Goal: Information Seeking & Learning: Learn about a topic

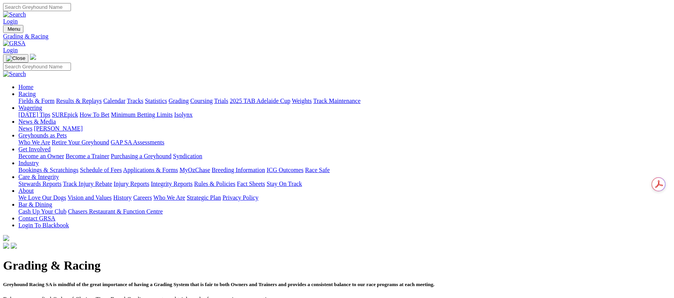
click at [125, 97] on link "Calendar" at bounding box center [114, 100] width 22 height 7
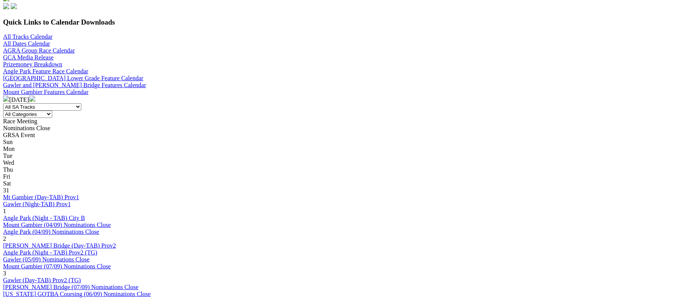
scroll to position [115, 0]
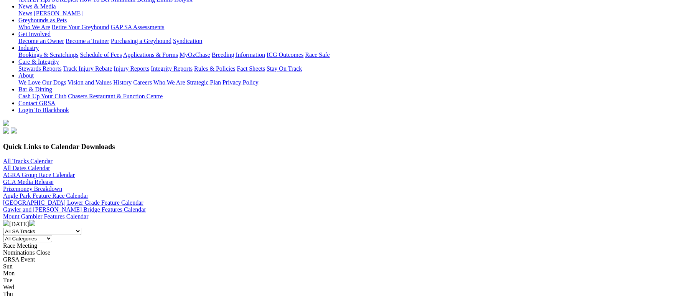
click at [35, 220] on img at bounding box center [32, 223] width 6 height 6
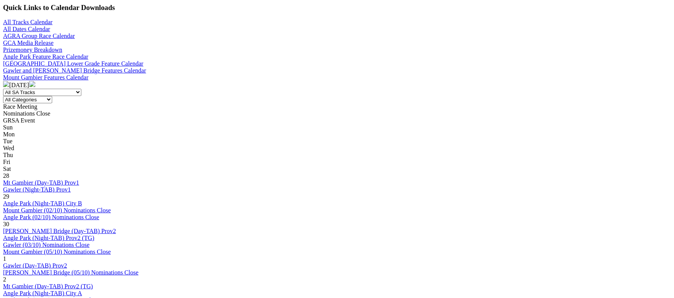
scroll to position [172, 0]
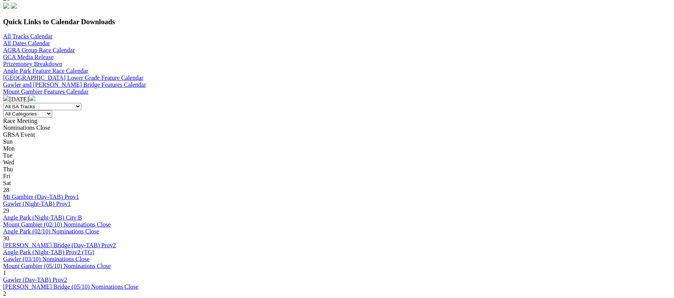
scroll to position [288, 0]
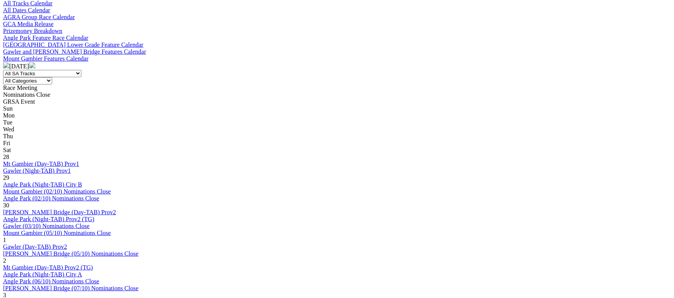
scroll to position [288, 0]
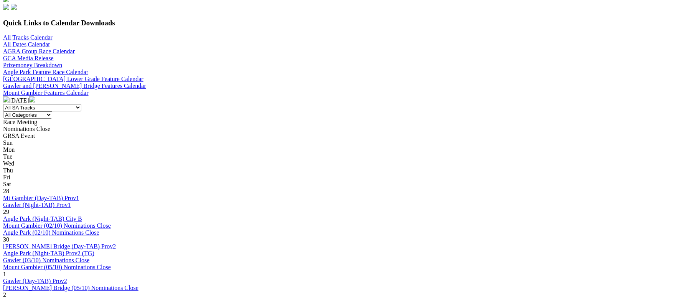
scroll to position [345, 0]
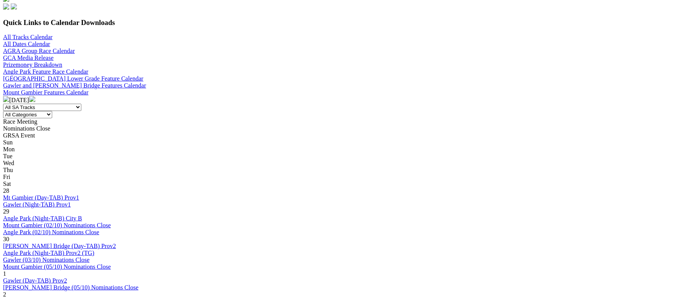
scroll to position [345, 0]
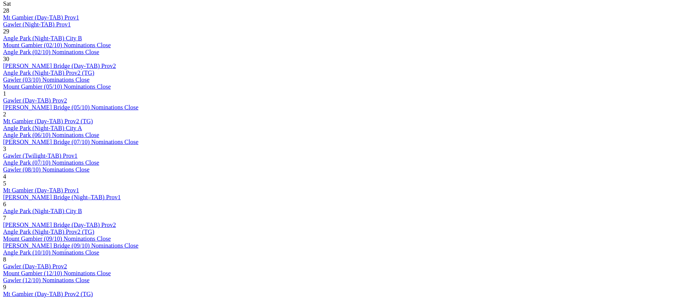
scroll to position [403, 0]
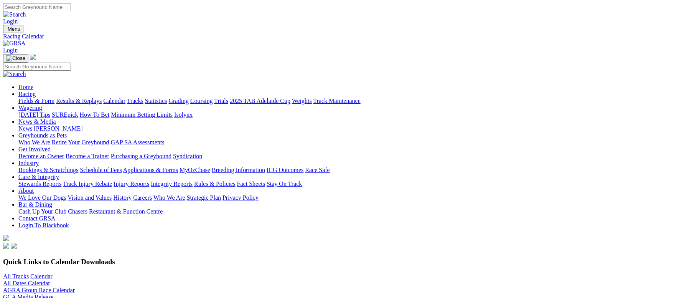
click at [47, 97] on link "Fields & Form" at bounding box center [36, 100] width 36 height 7
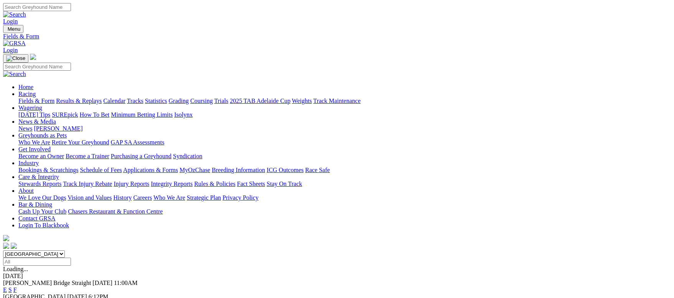
scroll to position [172, 0]
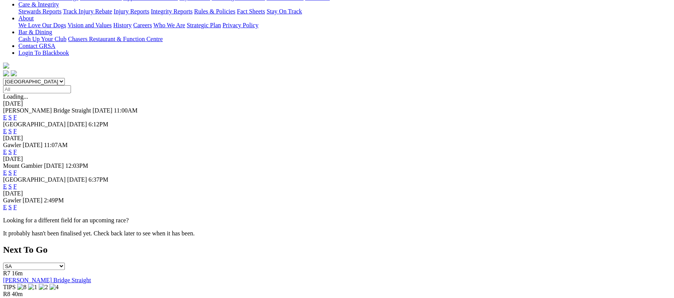
click at [17, 204] on link "F" at bounding box center [14, 207] width 3 height 7
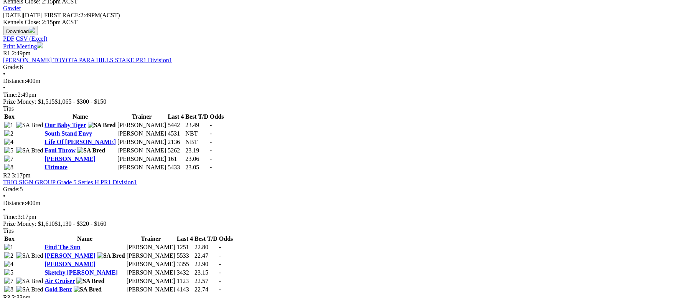
scroll to position [403, 0]
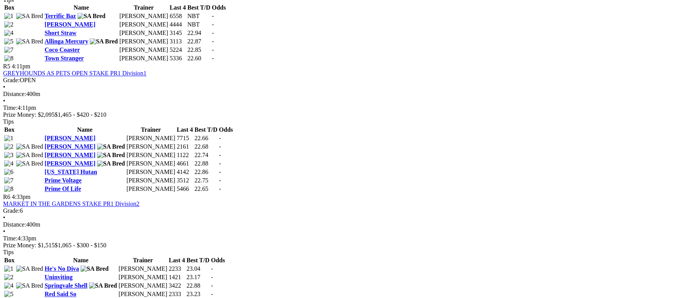
scroll to position [805, 0]
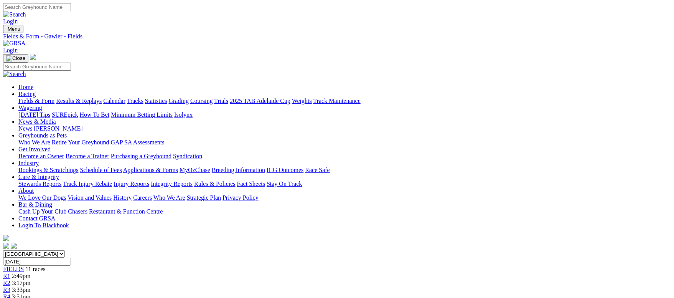
click at [54, 97] on link "Fields & Form" at bounding box center [36, 100] width 36 height 7
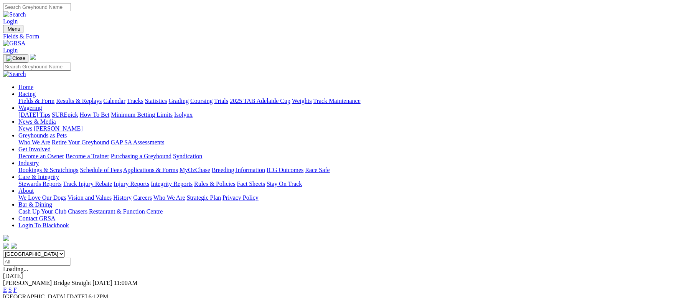
click at [17, 286] on link "F" at bounding box center [14, 289] width 3 height 7
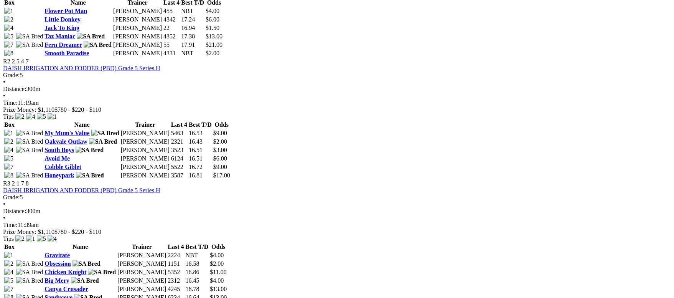
scroll to position [403, 0]
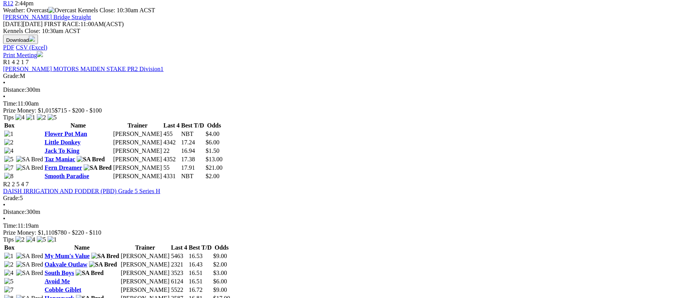
scroll to position [288, 0]
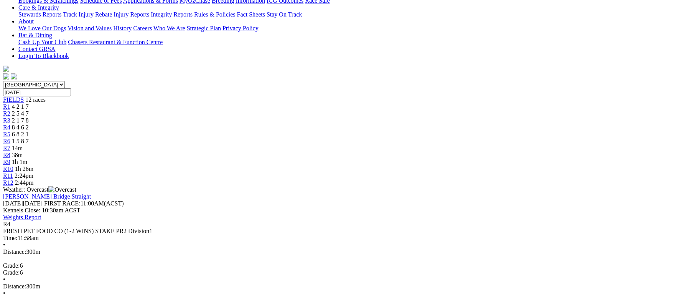
scroll to position [115, 0]
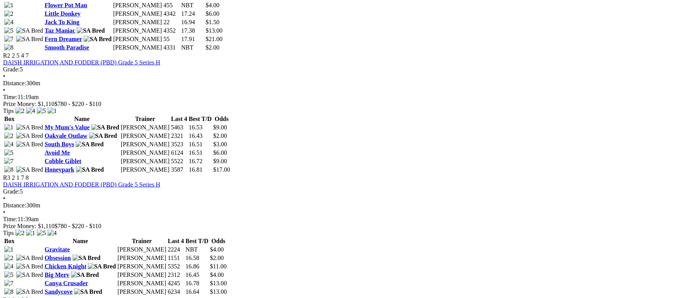
scroll to position [460, 0]
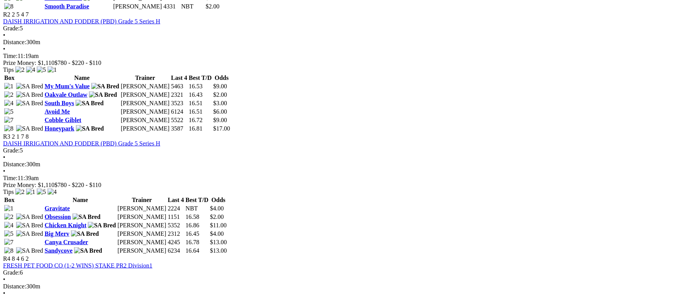
scroll to position [403, 0]
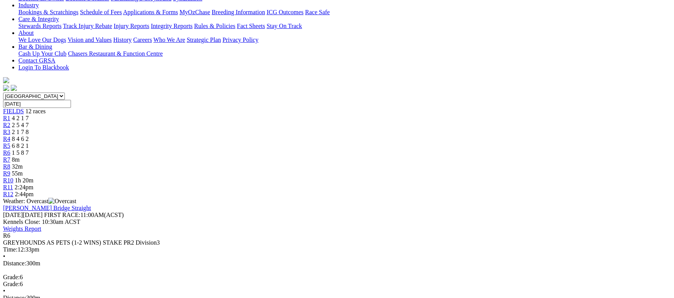
scroll to position [115, 0]
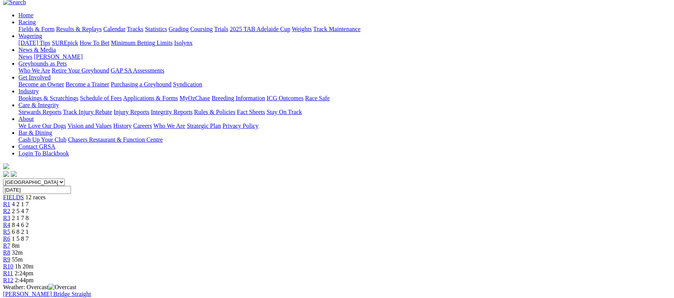
scroll to position [58, 0]
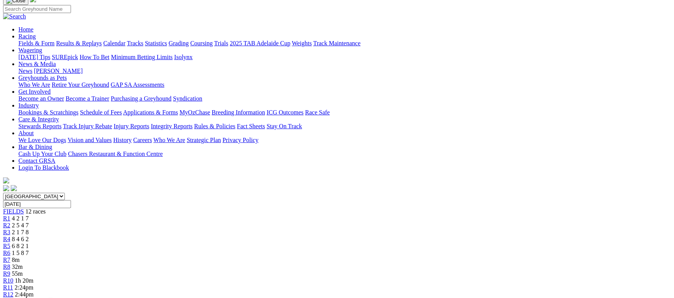
click at [24, 208] on span "FIELDS" at bounding box center [13, 211] width 21 height 7
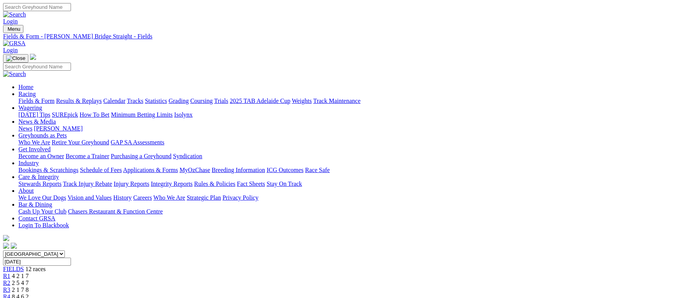
click at [54, 97] on link "Fields & Form" at bounding box center [36, 100] width 36 height 7
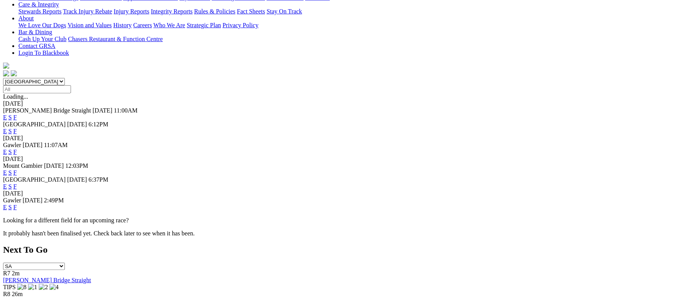
scroll to position [115, 0]
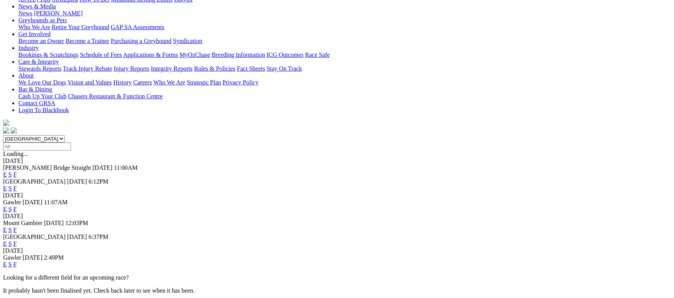
click at [17, 185] on link "F" at bounding box center [14, 188] width 3 height 7
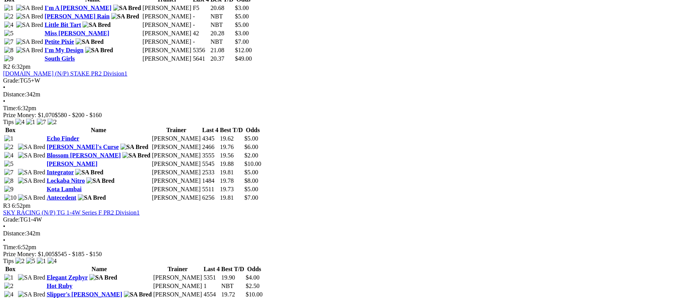
scroll to position [518, 0]
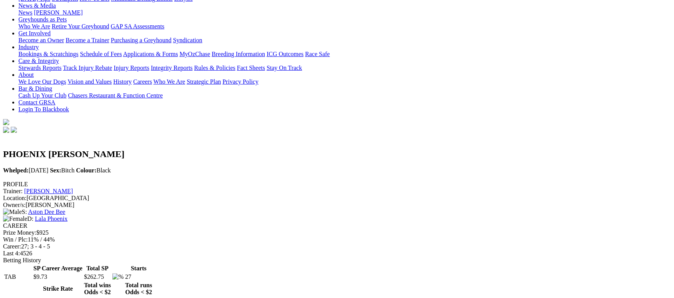
scroll to position [115, 0]
click at [73, 188] on link "Nathan Goodenough" at bounding box center [48, 191] width 49 height 7
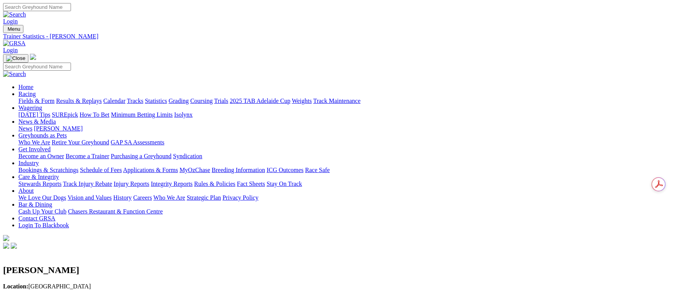
click at [54, 97] on link "Fields & Form" at bounding box center [36, 100] width 36 height 7
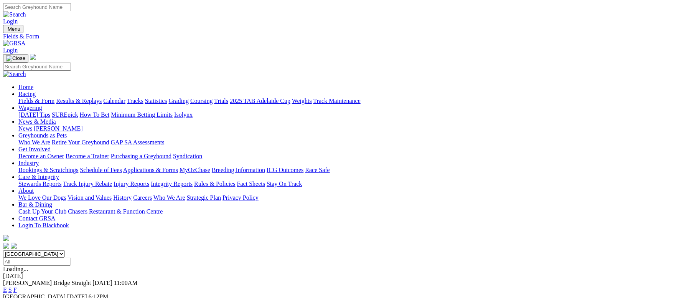
click at [52, 97] on link "Fields & Form" at bounding box center [36, 100] width 36 height 7
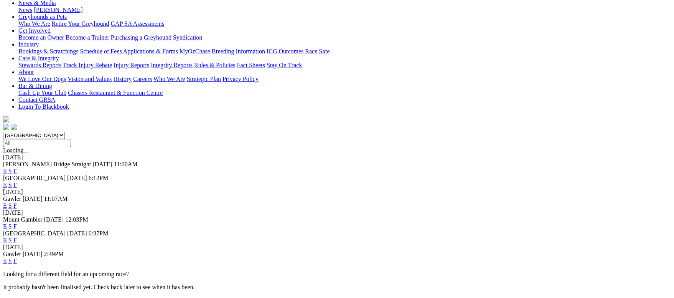
scroll to position [58, 0]
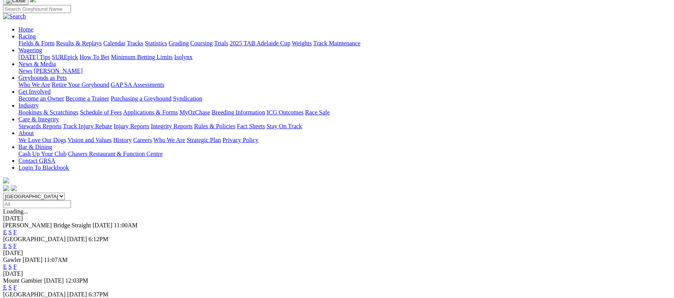
click at [17, 263] on link "F" at bounding box center [14, 266] width 3 height 7
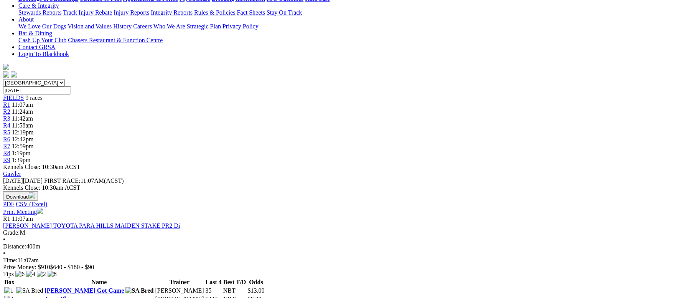
scroll to position [172, 0]
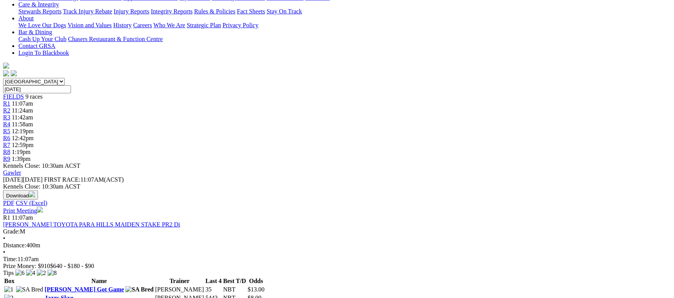
click at [180, 221] on link "PETER KITTLE TOYOTA PARA HILLS MAIDEN STAKE PR2 Di" at bounding box center [91, 224] width 177 height 7
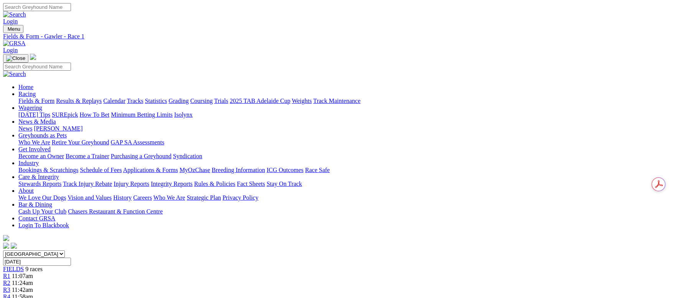
scroll to position [58, 0]
